Goal: Check status: Check status

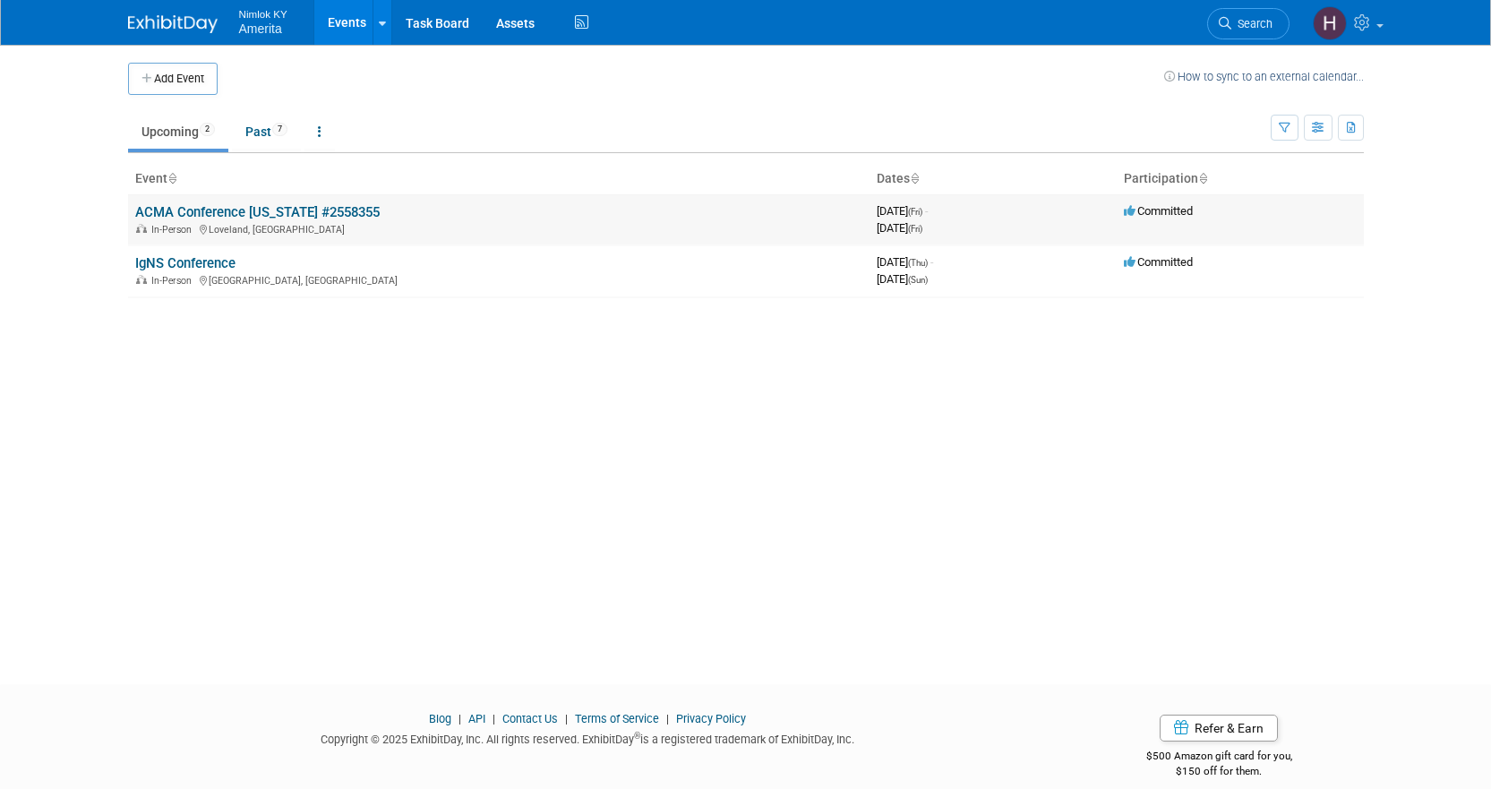
click at [221, 211] on link "ACMA Conference [US_STATE] #2558355" at bounding box center [257, 212] width 245 height 16
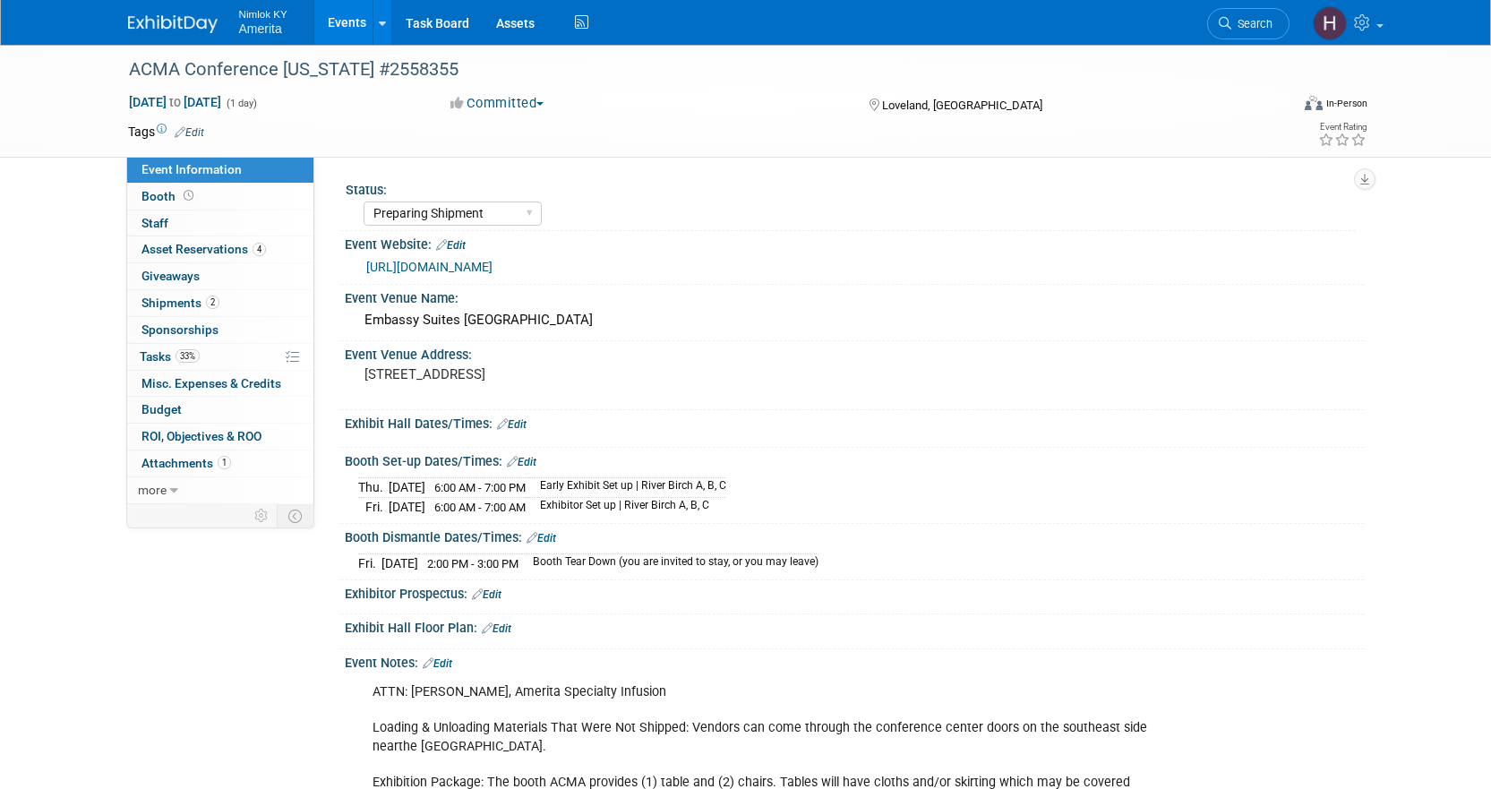
select select "Preparing Shipment"
click at [188, 307] on span "Shipments 2" at bounding box center [181, 303] width 78 height 14
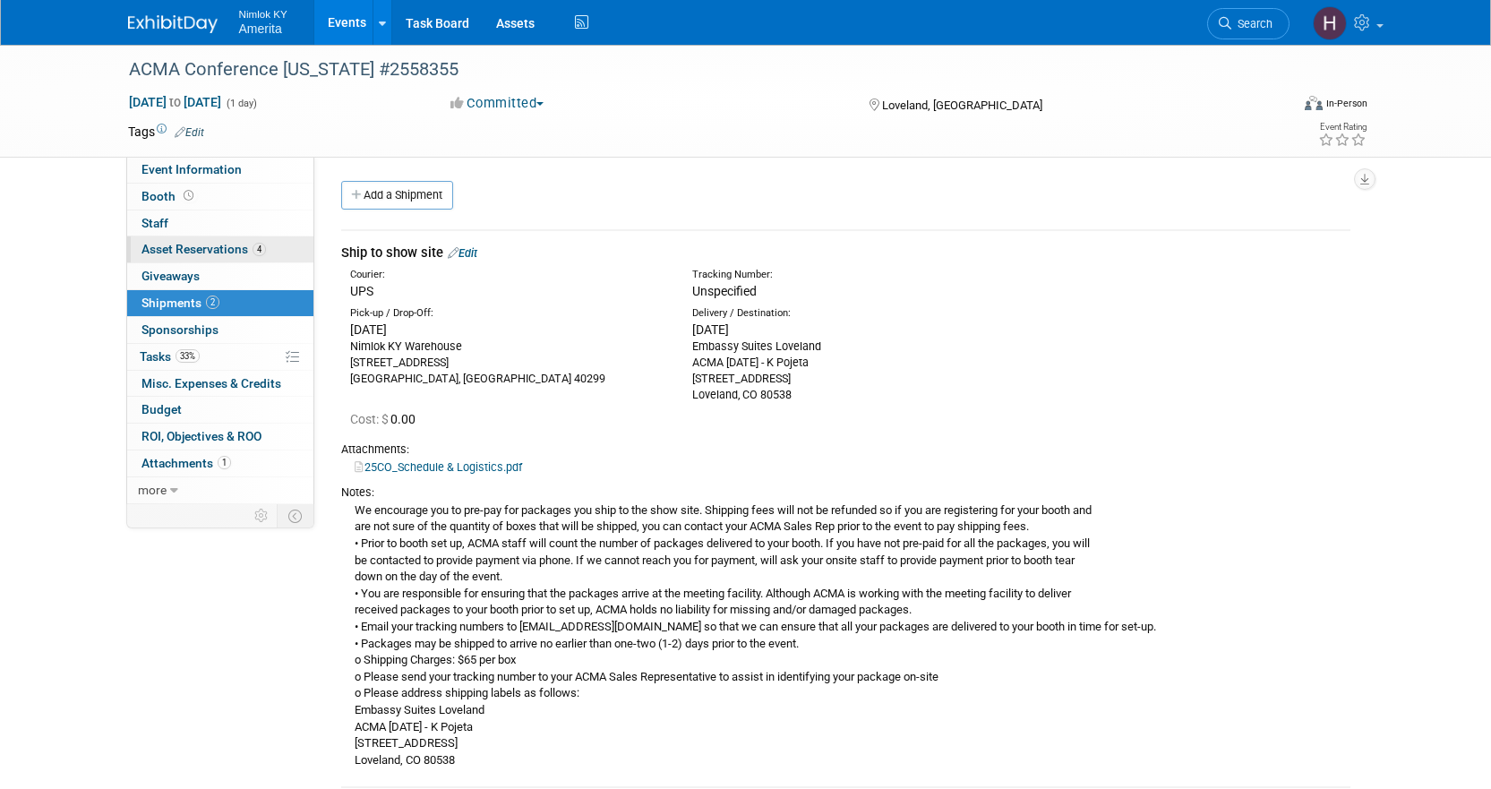
click at [190, 242] on span "Asset Reservations 4" at bounding box center [204, 249] width 124 height 14
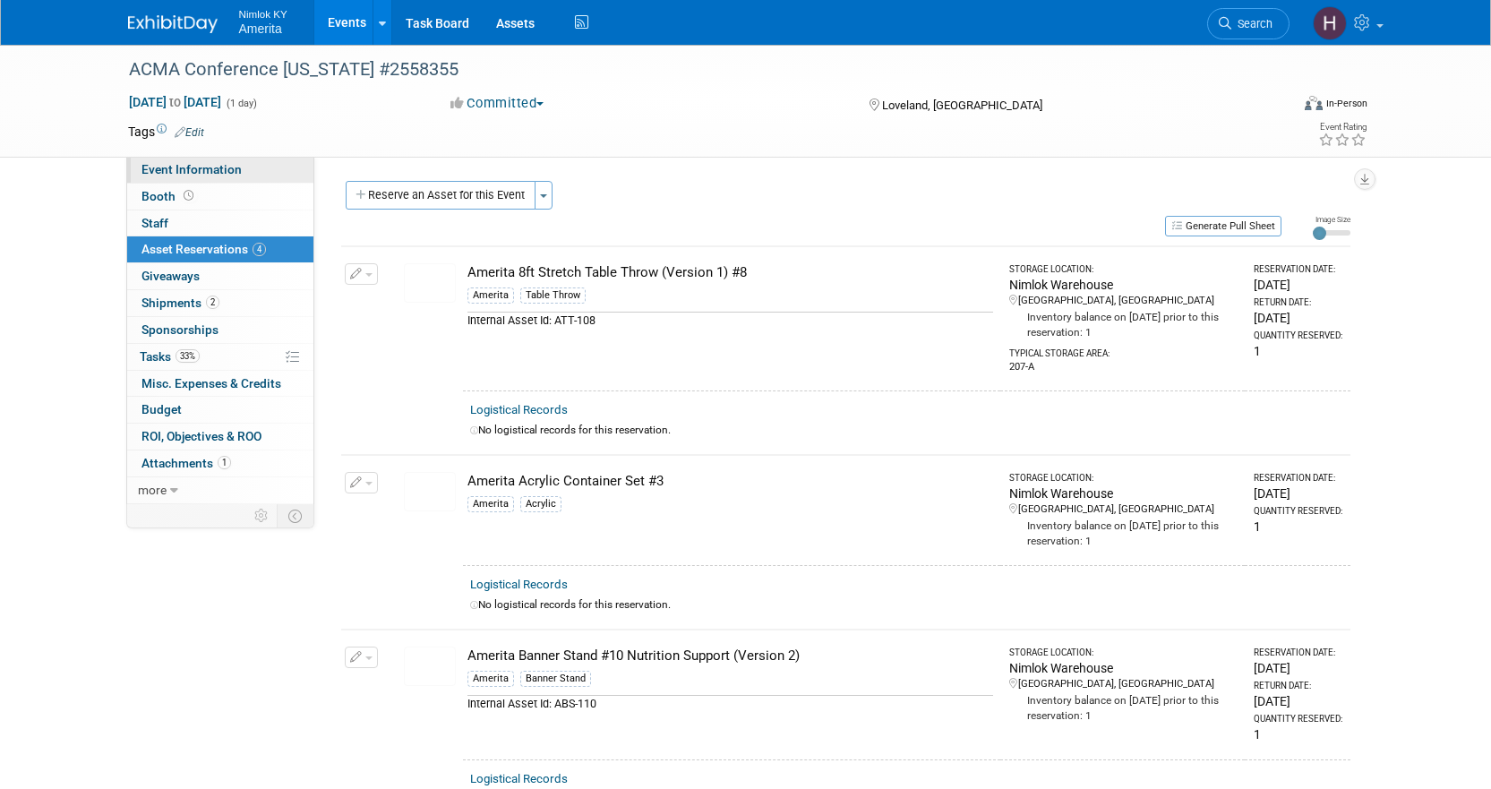
click at [240, 173] on link "Event Information" at bounding box center [220, 170] width 186 height 26
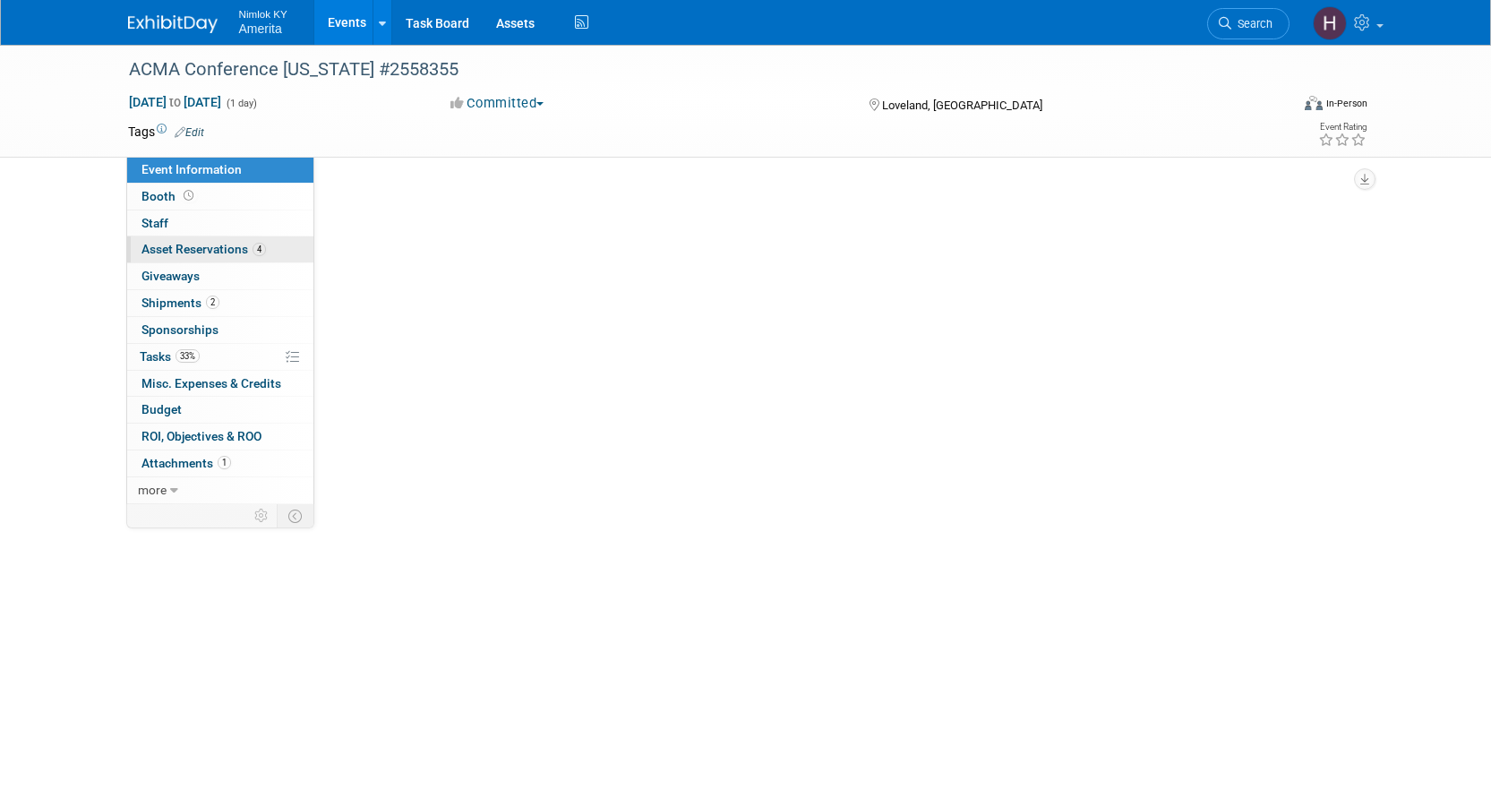
select select "Preparing Shipment"
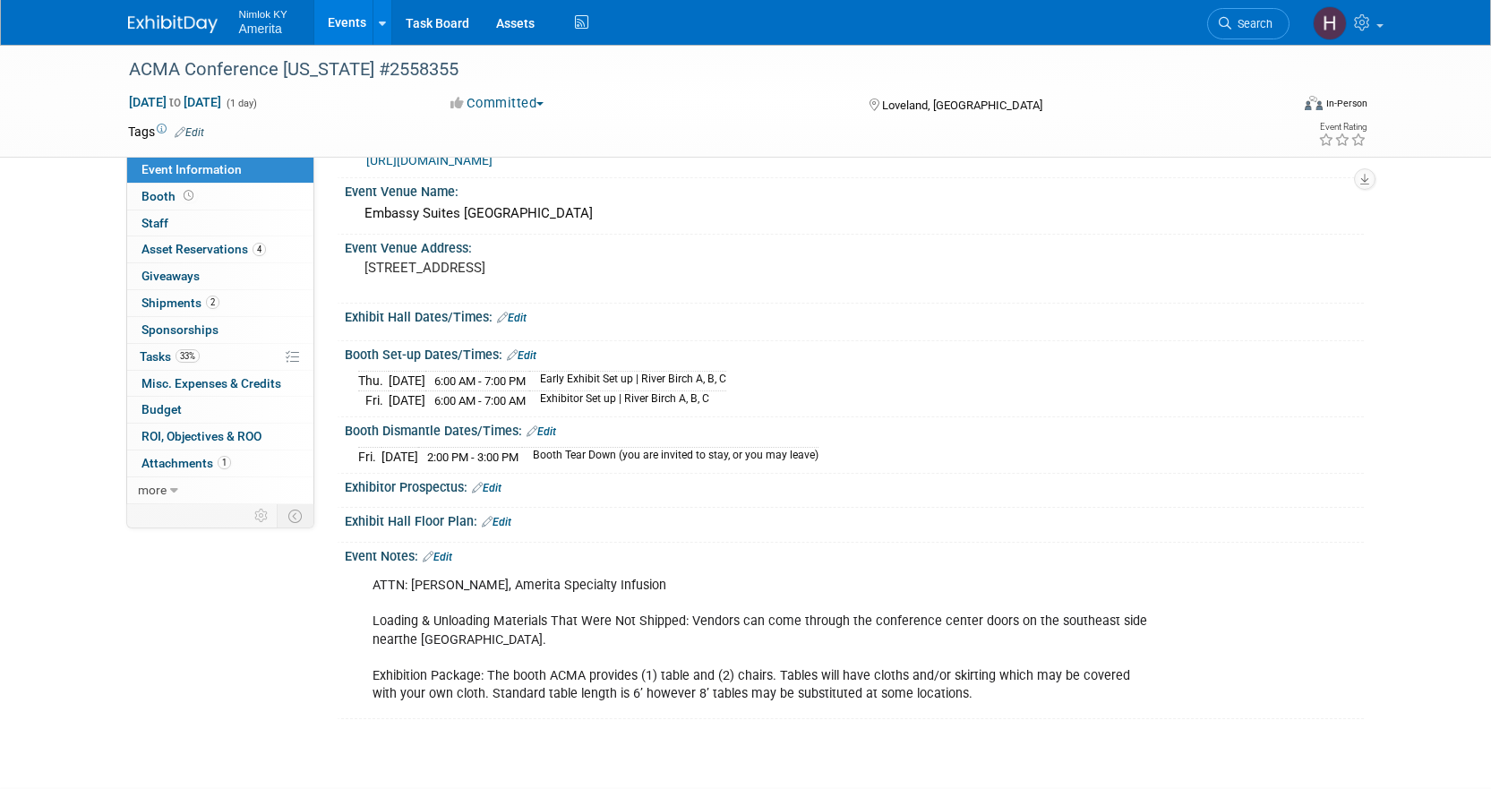
scroll to position [228, 0]
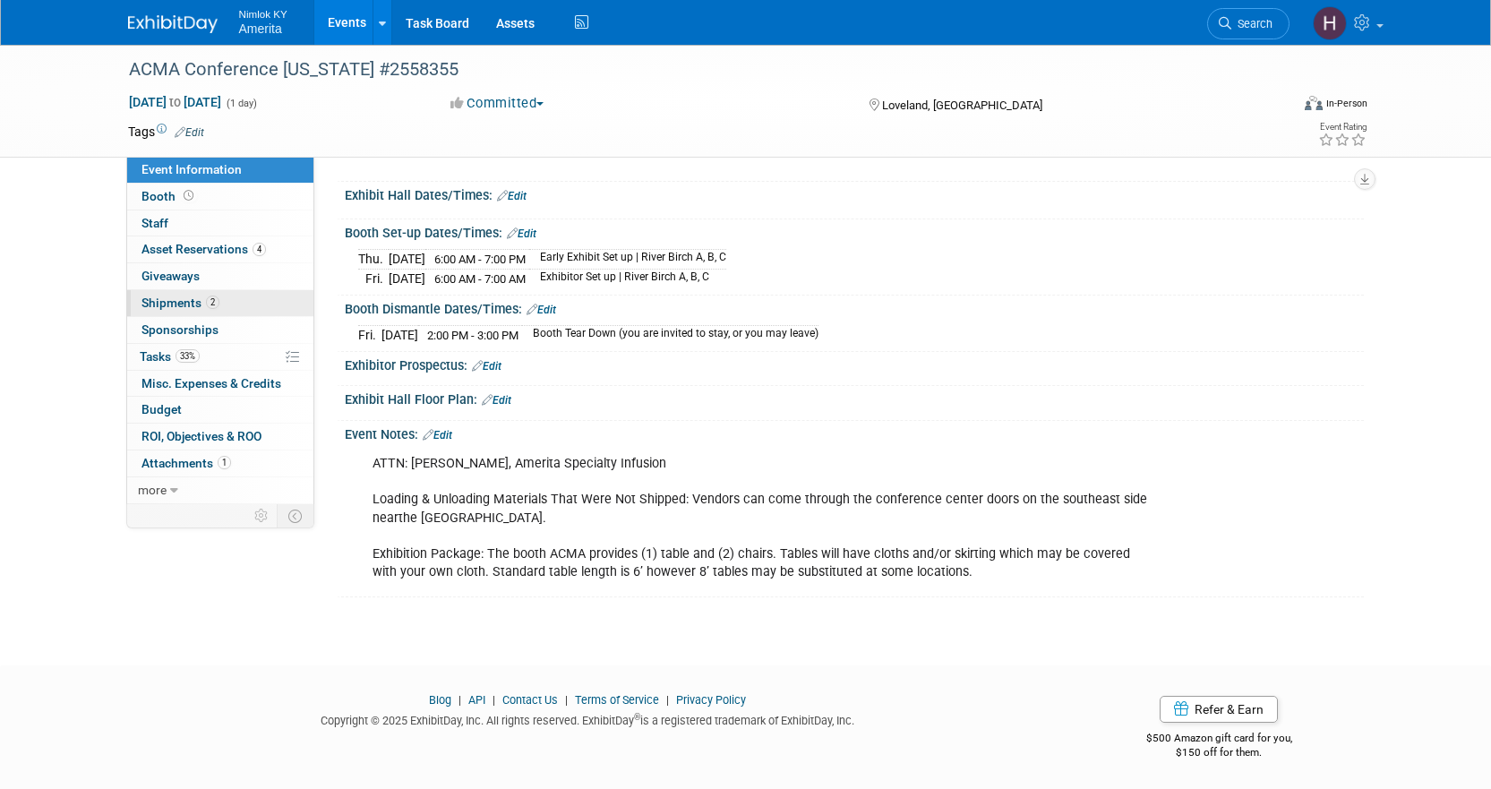
click at [181, 298] on span "Shipments 2" at bounding box center [181, 303] width 78 height 14
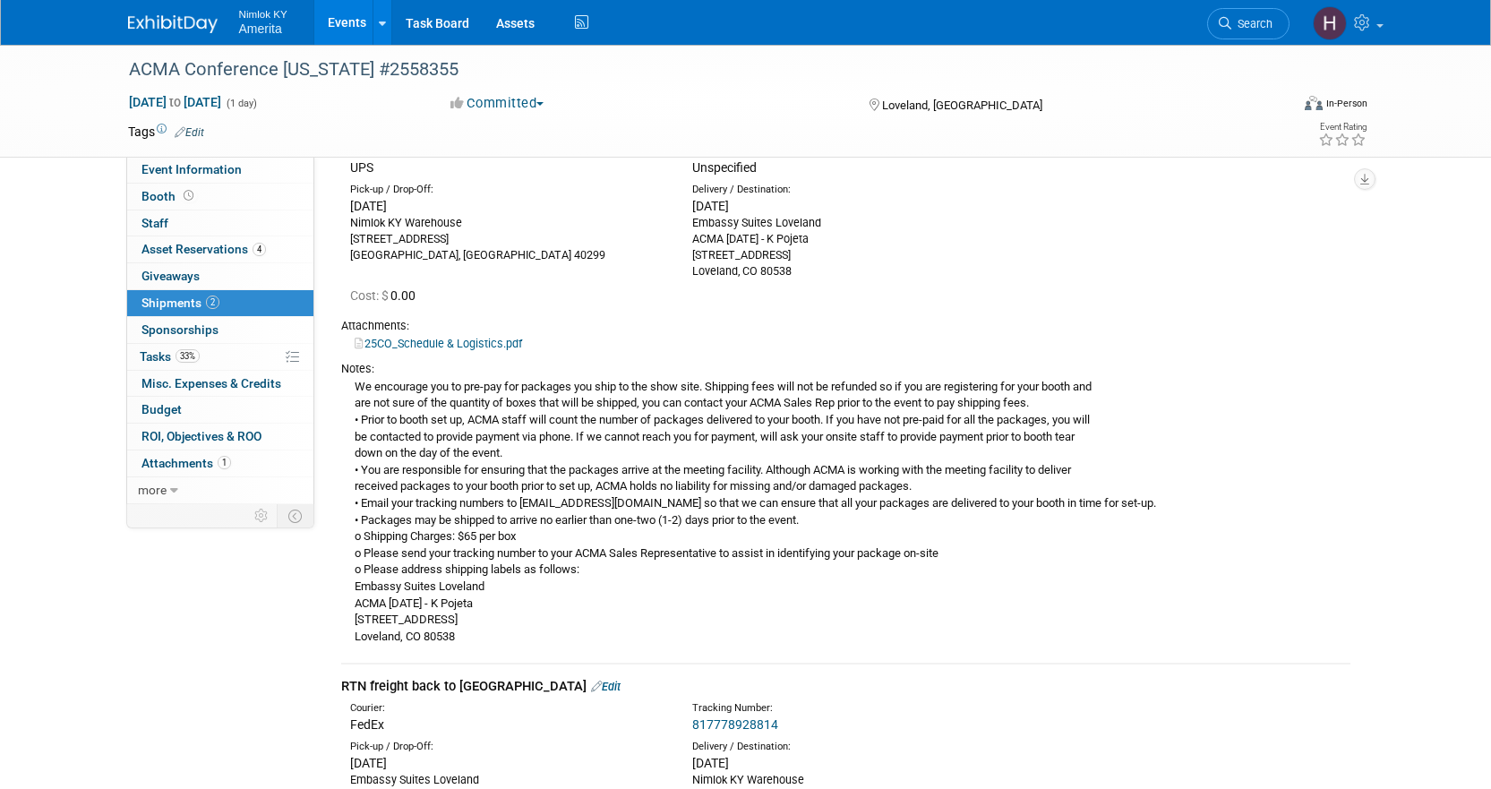
scroll to position [0, 0]
